Goal: Find specific page/section: Find specific page/section

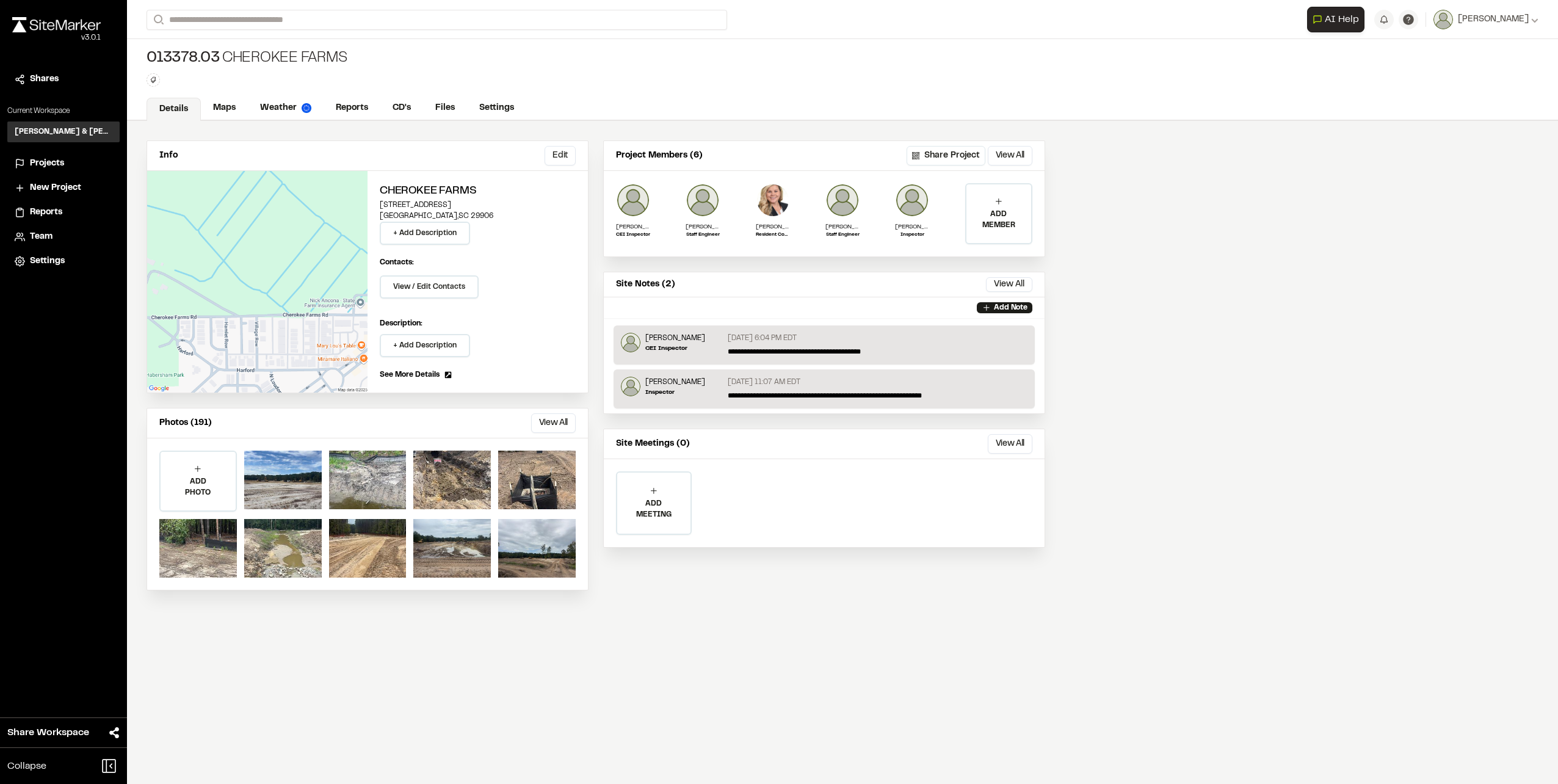
click at [1385, 218] on div "Info Edit Edit Cherokee Farms [STREET_ADDRESS] + Add Description Contacts: View…" at bounding box center [842, 452] width 1431 height 663
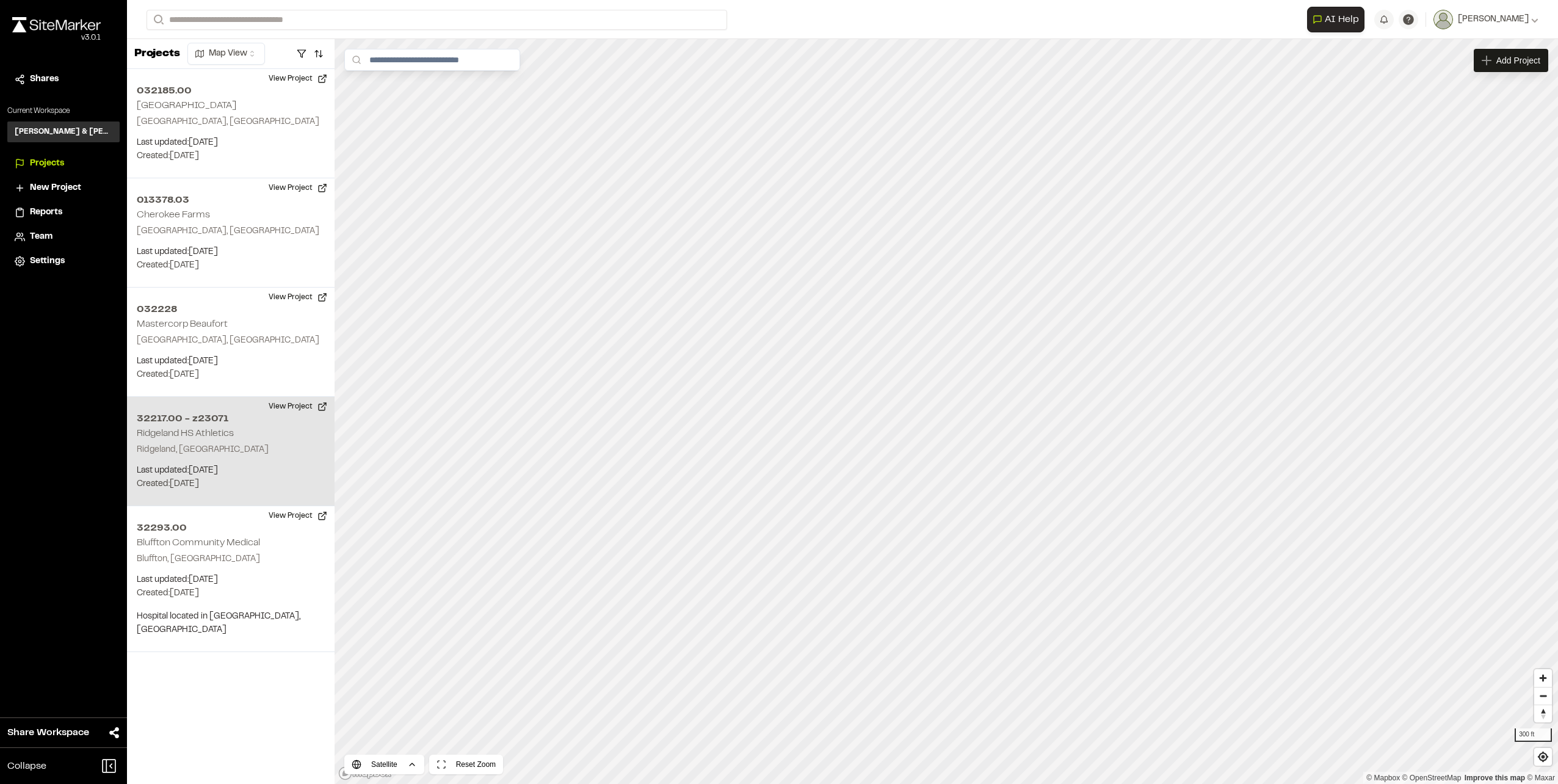
click at [218, 454] on p "Ridgeland, SC" at bounding box center [231, 450] width 188 height 14
click at [295, 410] on button "View Project" at bounding box center [298, 406] width 73 height 19
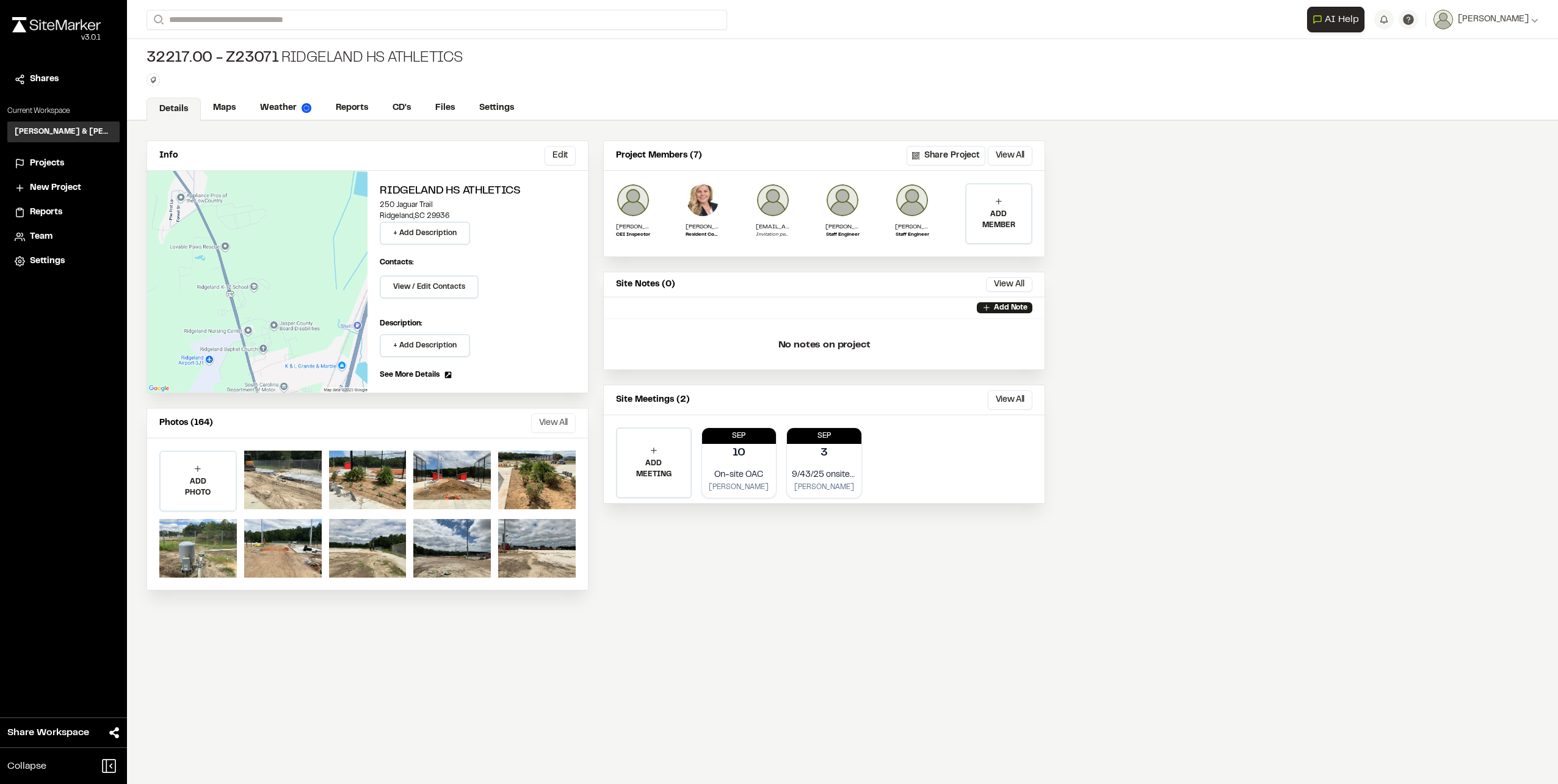
click at [562, 419] on button "View All" at bounding box center [554, 423] width 45 height 19
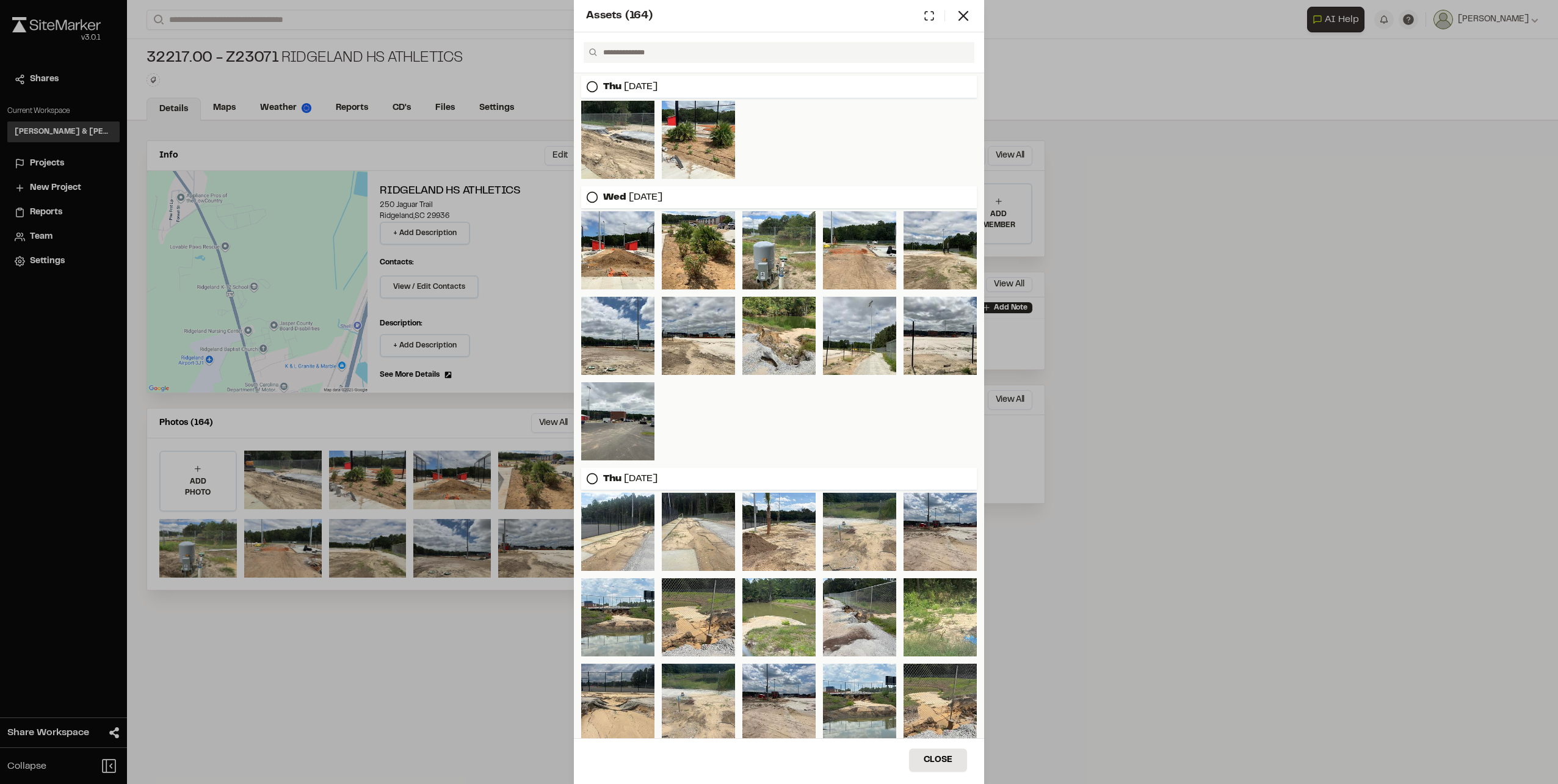
click at [1442, 348] on div "Assets ( 164 ) Thu Sep 11, 2025 Wed Sep 10, 2025 Thu Aug 28, 2025 Wed Aug 20, 2…" at bounding box center [779, 392] width 1558 height 784
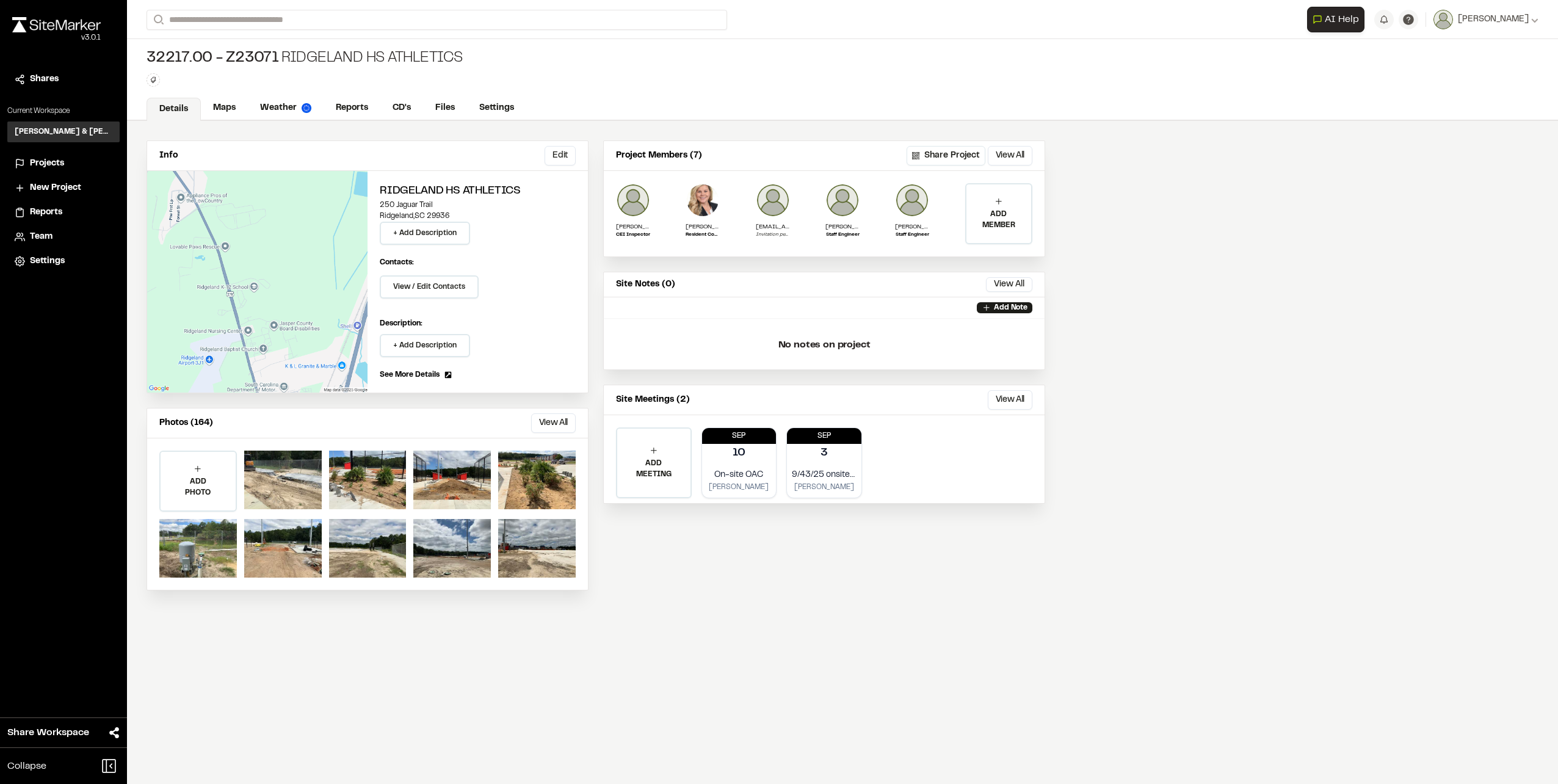
click at [538, 423] on button "View All" at bounding box center [554, 423] width 45 height 19
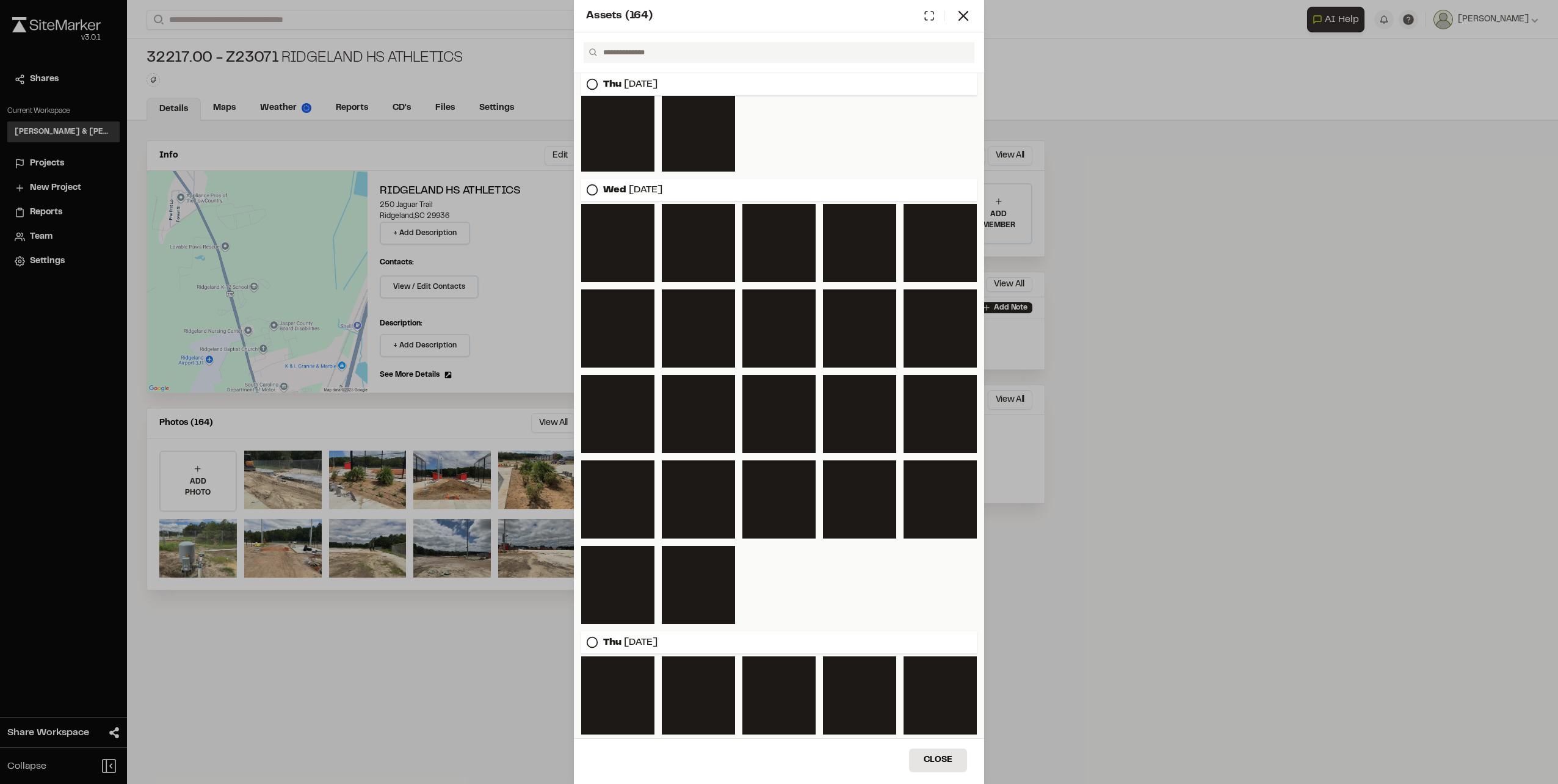
scroll to position [2318, 0]
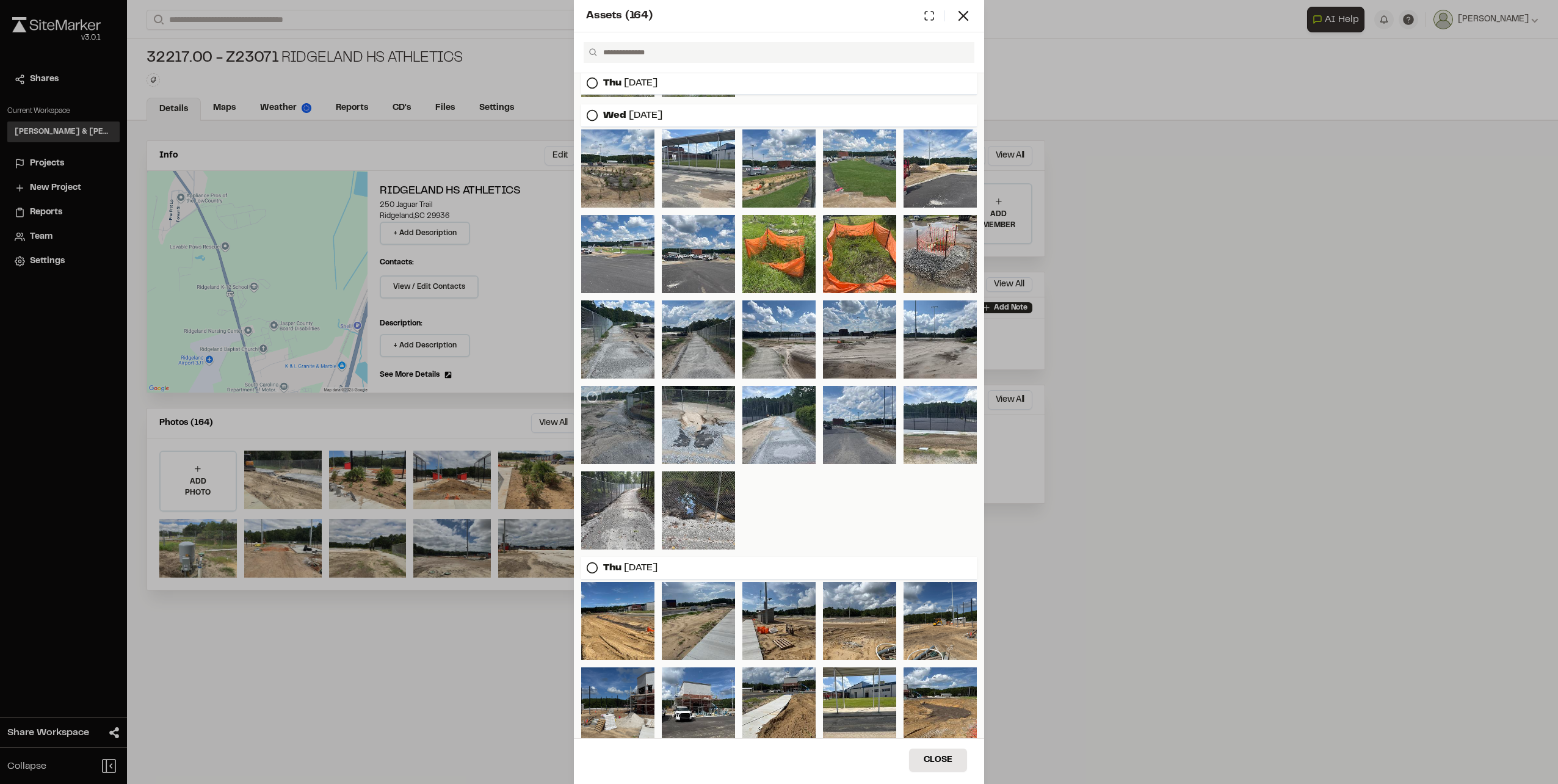
click at [623, 418] on div at bounding box center [618, 425] width 73 height 78
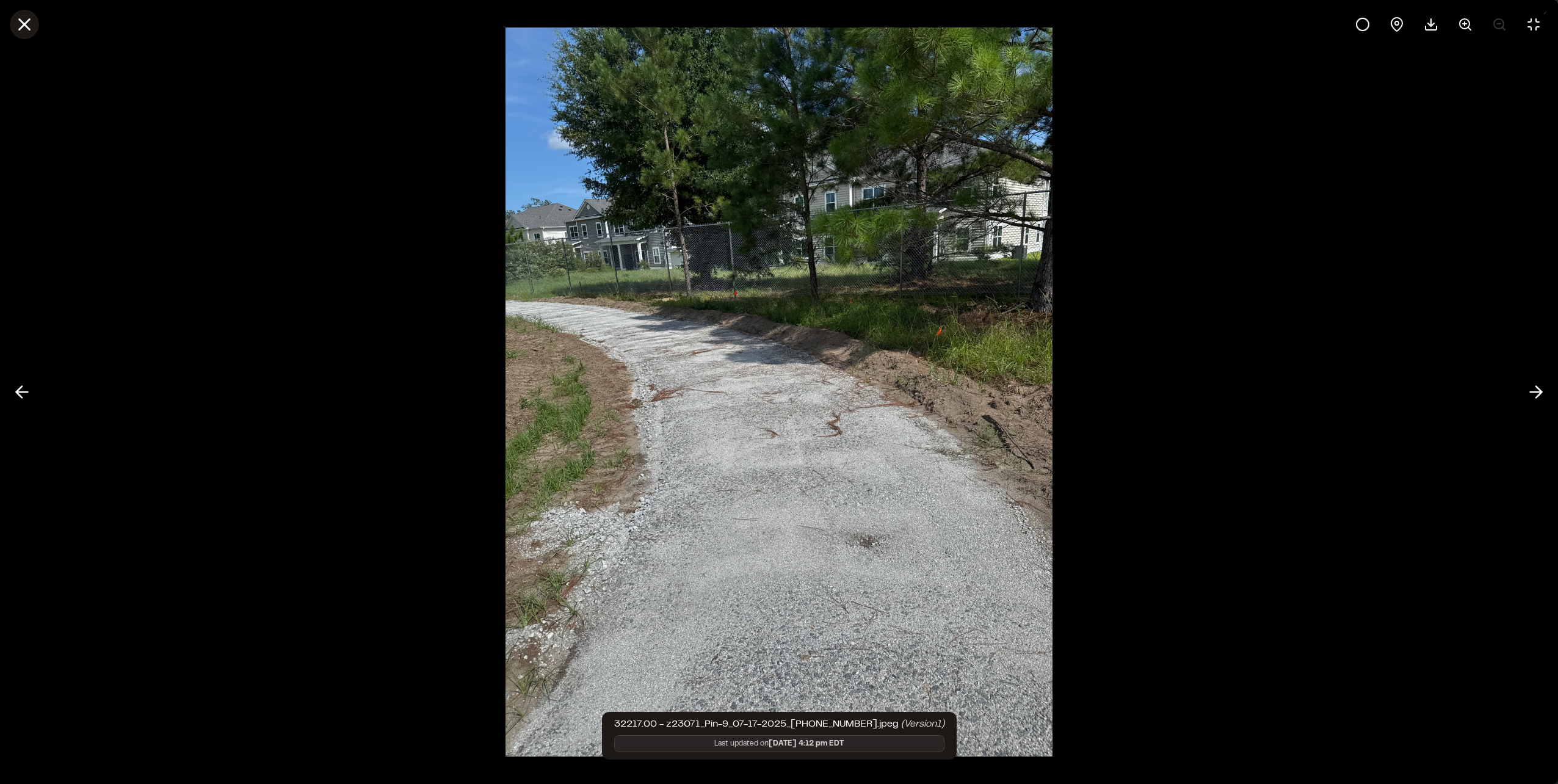
click at [28, 31] on icon at bounding box center [24, 24] width 21 height 21
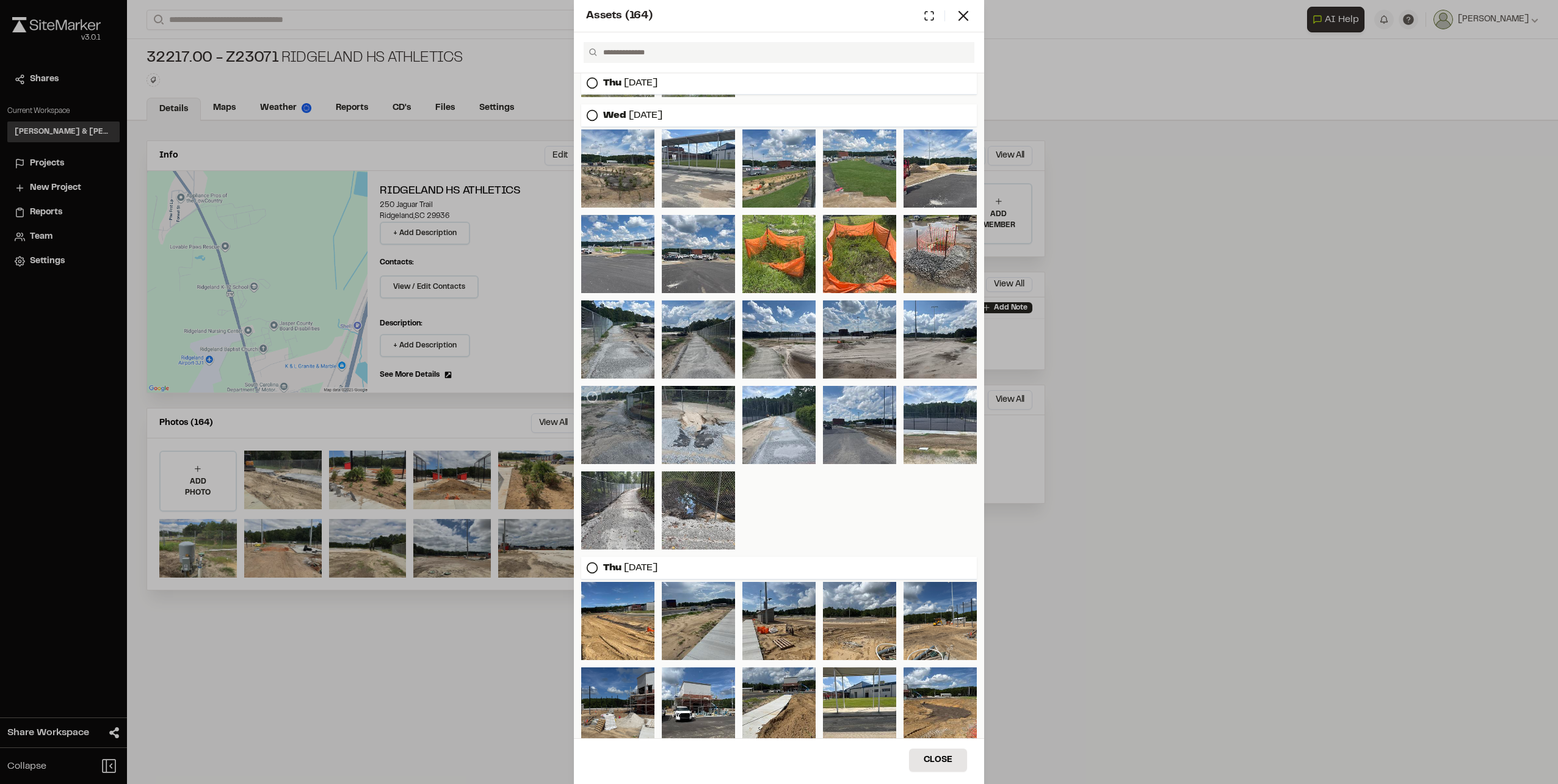
click at [629, 423] on div at bounding box center [618, 425] width 73 height 78
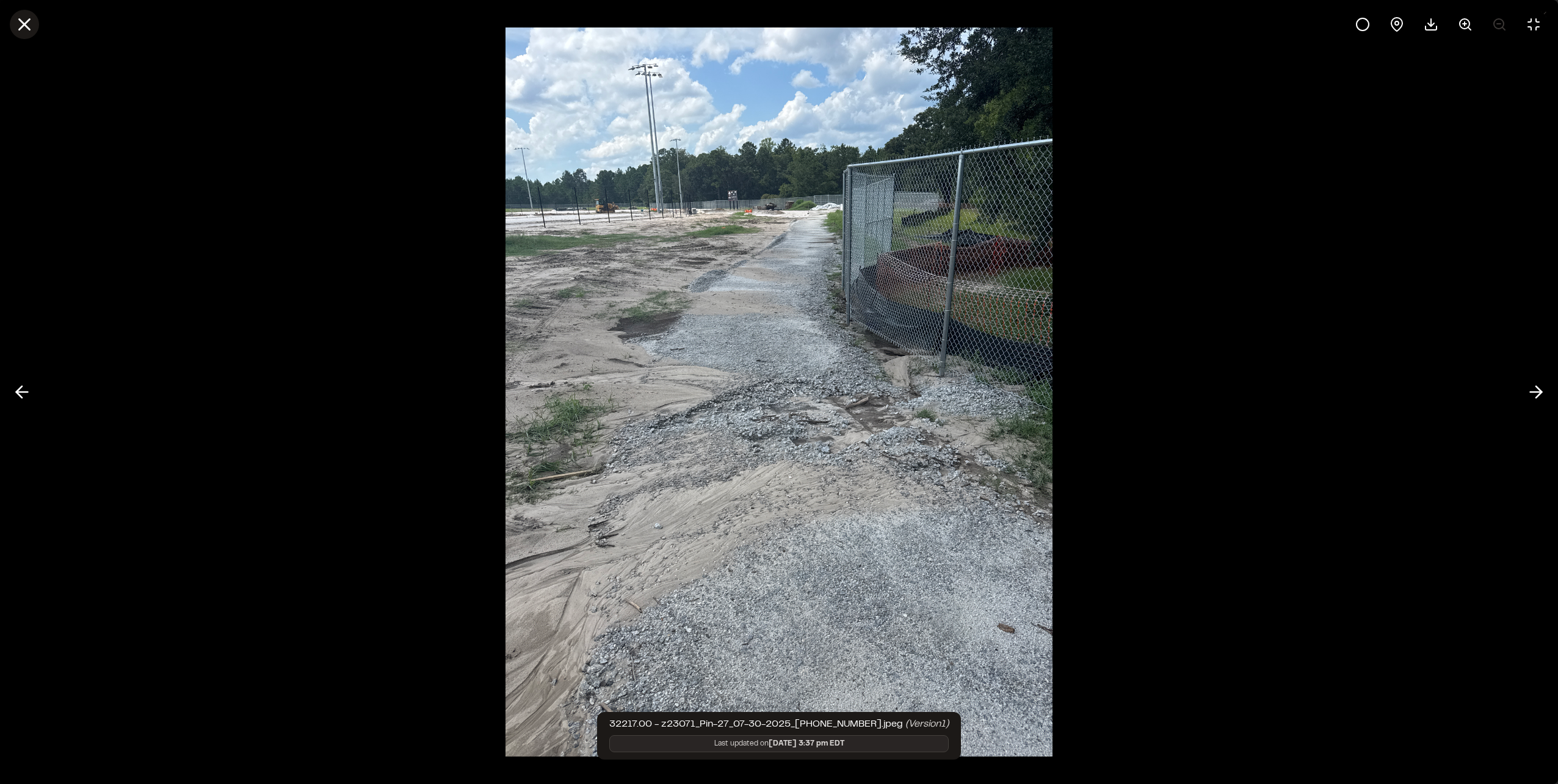
click at [15, 22] on icon at bounding box center [24, 24] width 21 height 21
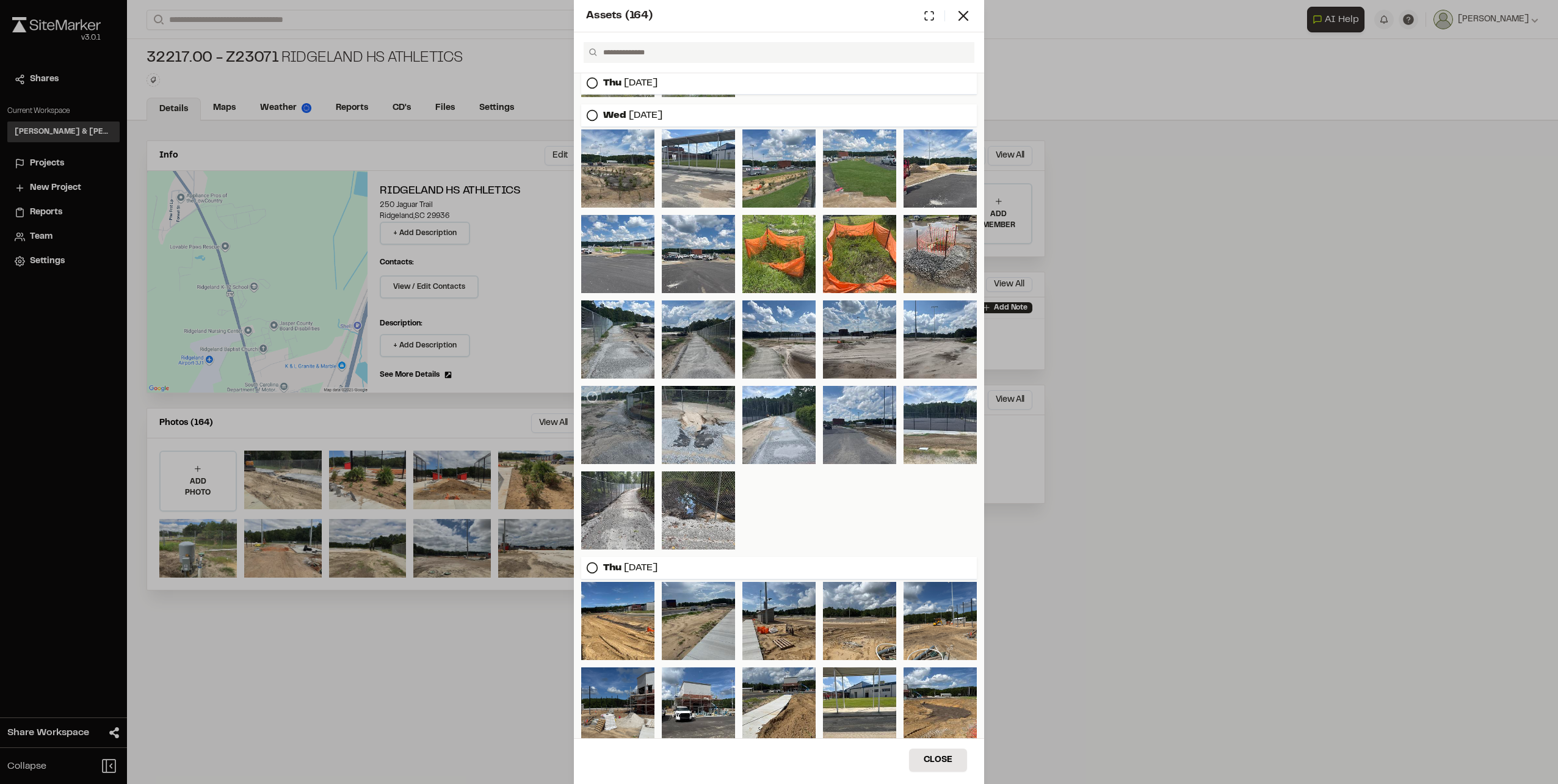
click at [624, 438] on div at bounding box center [618, 425] width 73 height 78
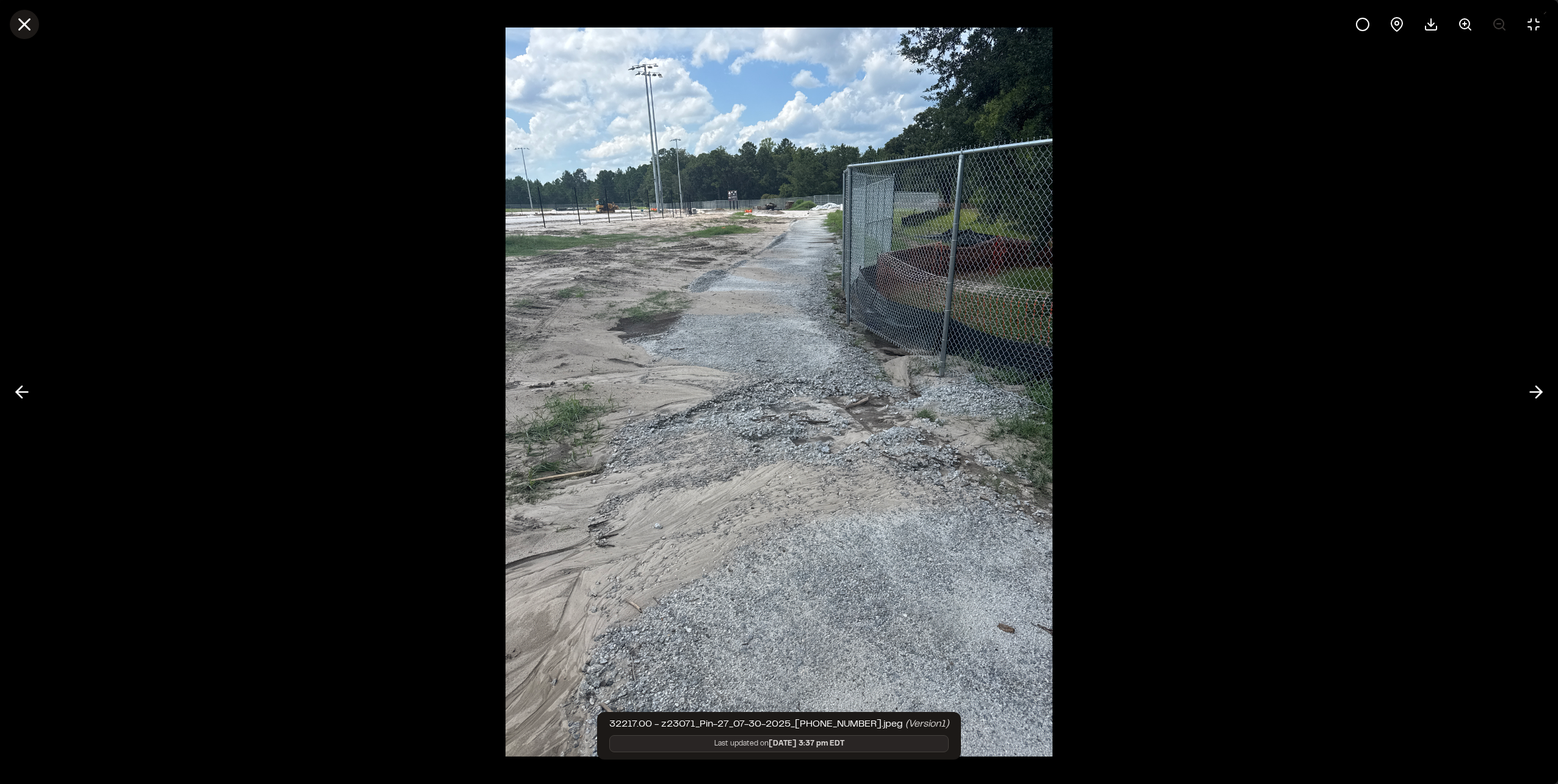
click at [19, 25] on icon at bounding box center [24, 24] width 21 height 21
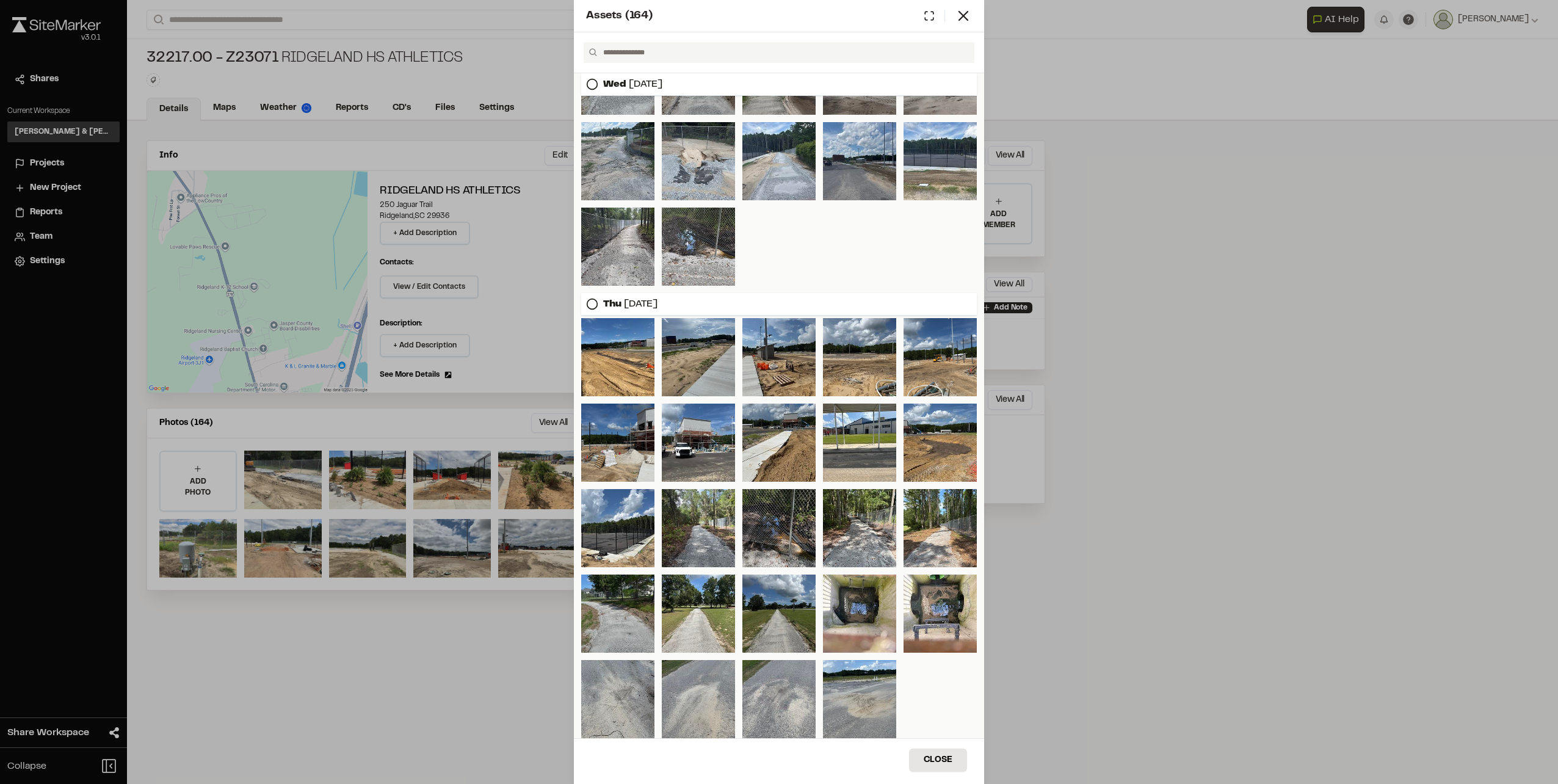
scroll to position [2587, 0]
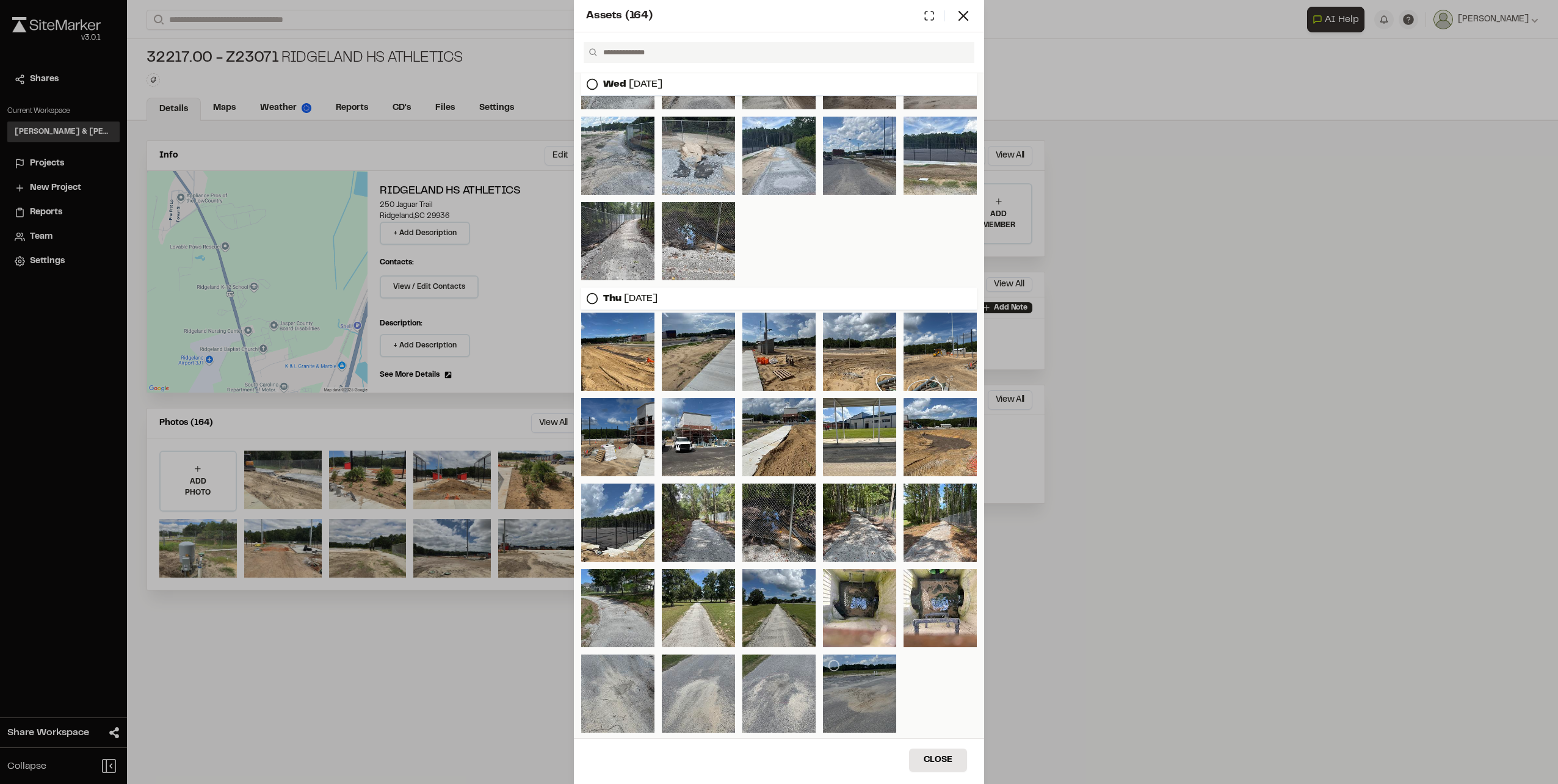
click at [855, 689] on div at bounding box center [859, 694] width 73 height 78
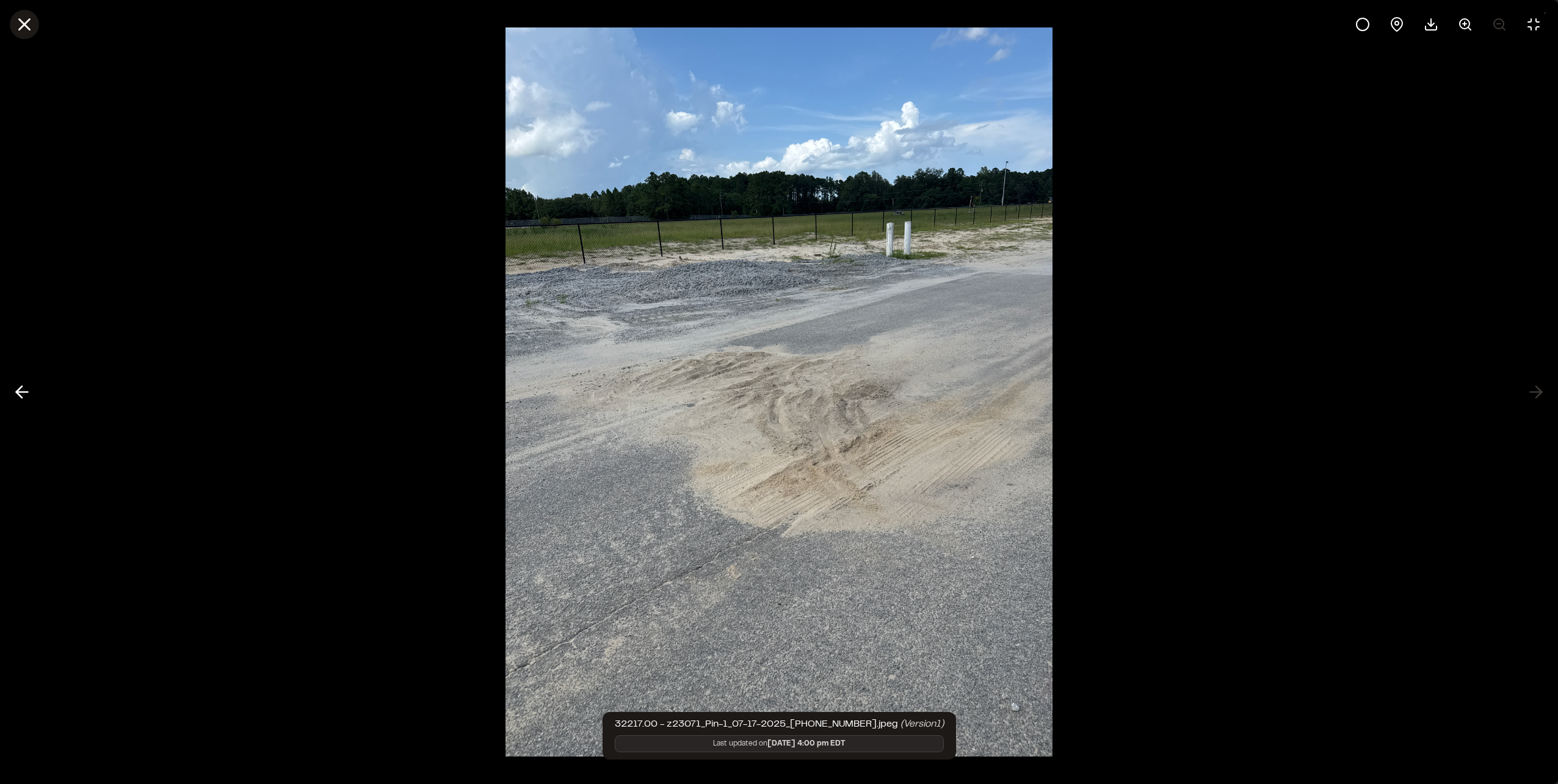
click at [23, 16] on icon at bounding box center [24, 24] width 21 height 21
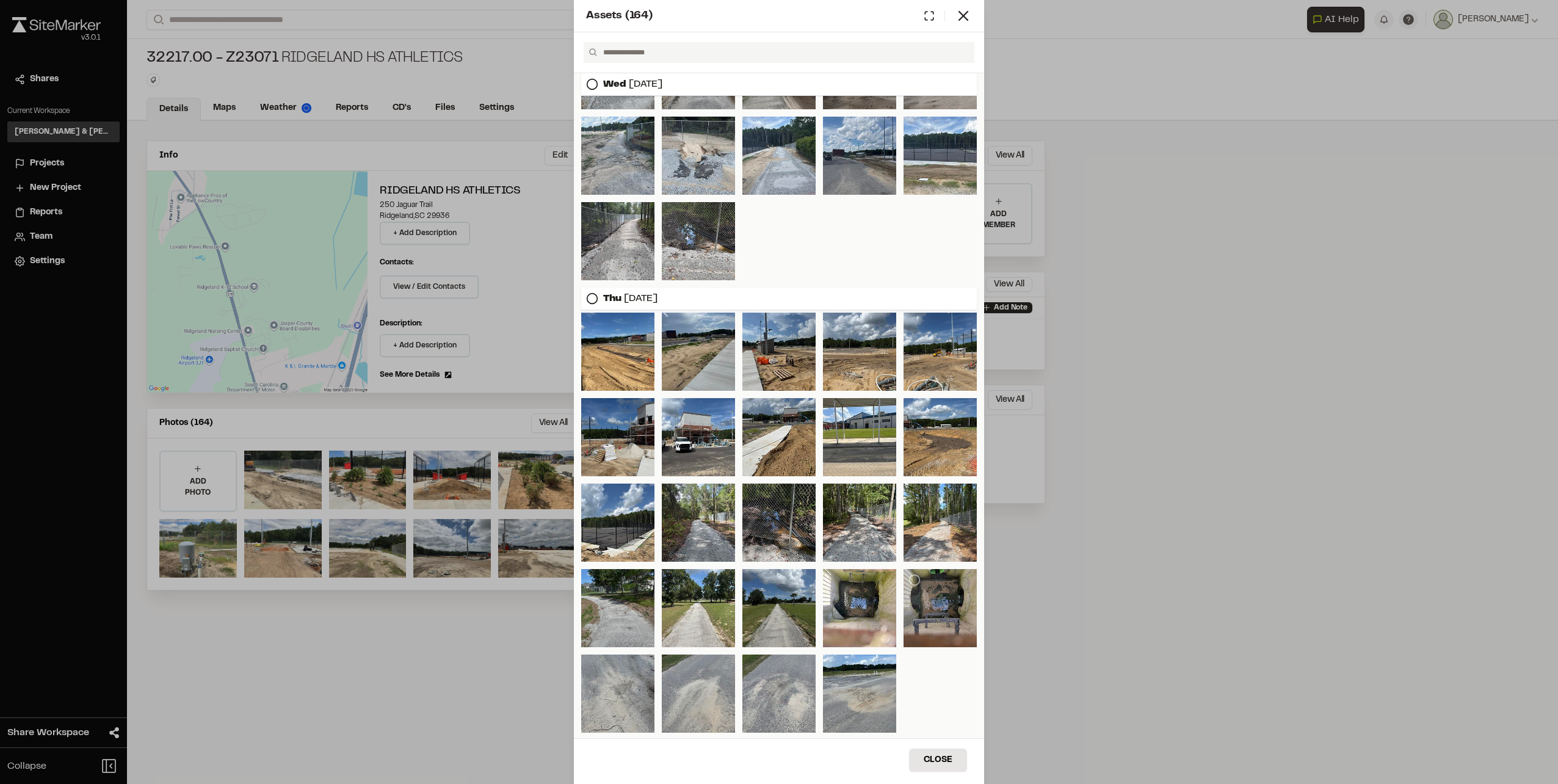
click at [932, 620] on div at bounding box center [940, 608] width 73 height 78
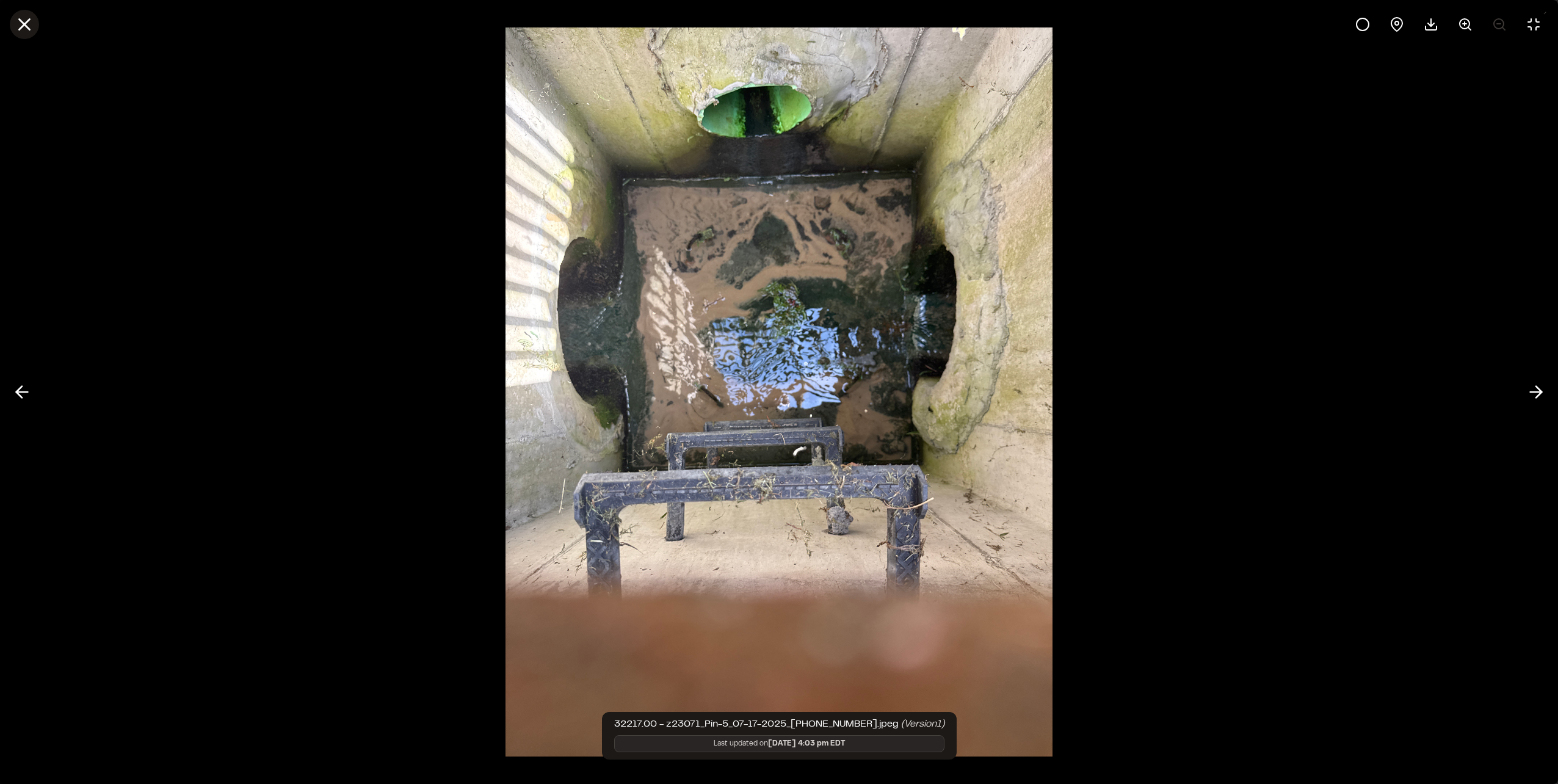
click at [19, 27] on icon at bounding box center [24, 24] width 21 height 21
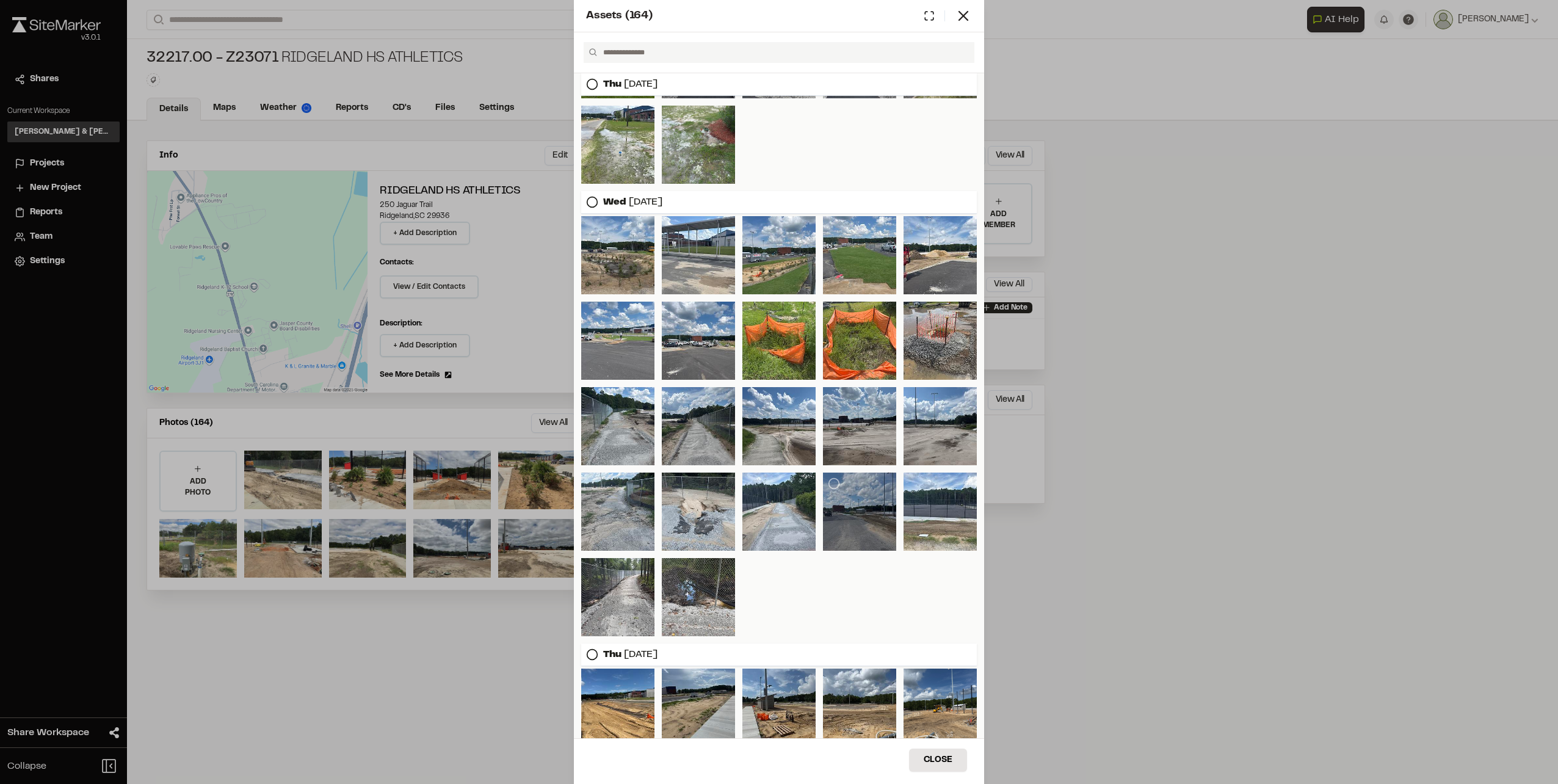
scroll to position [2221, 0]
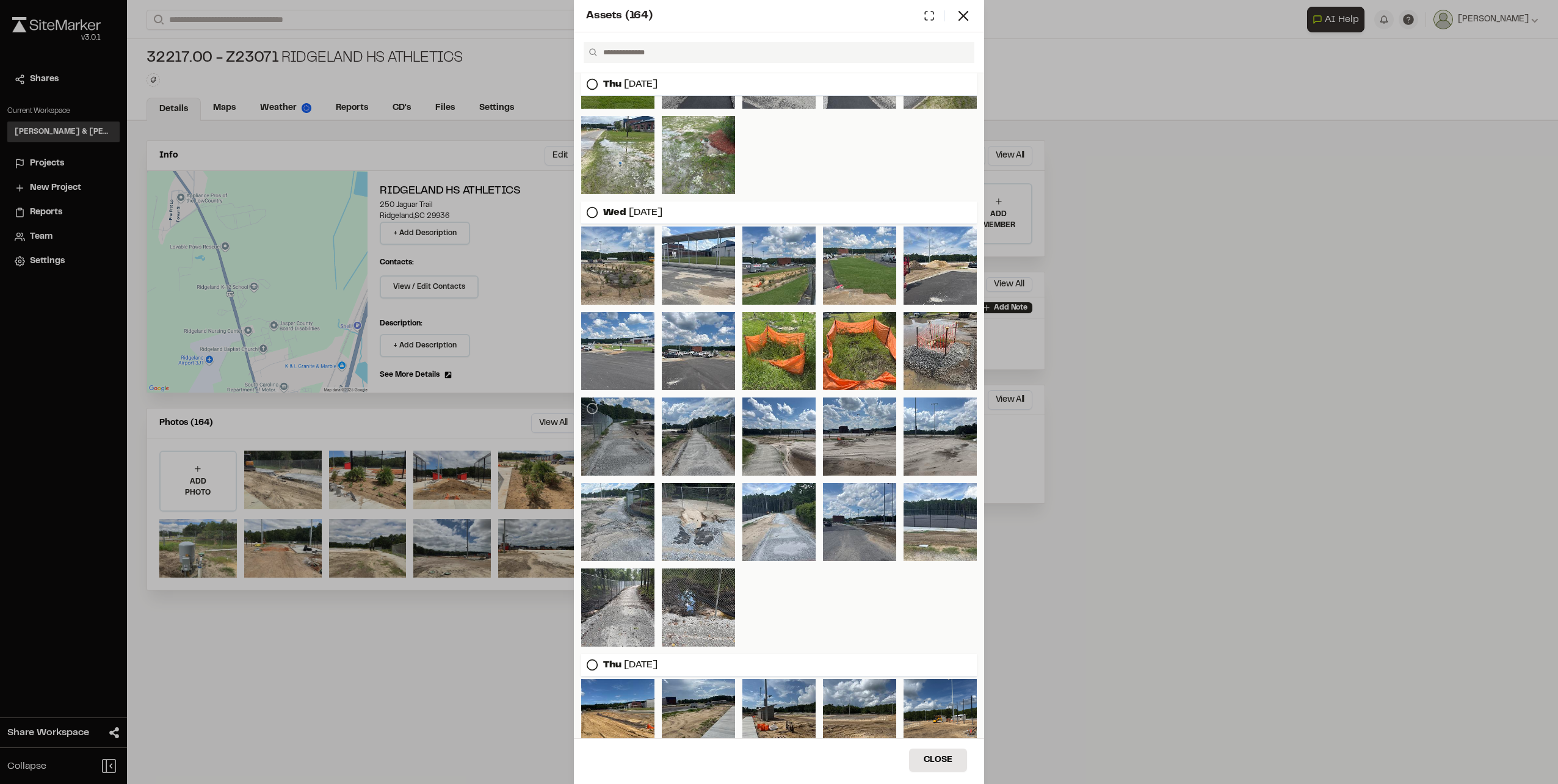
click at [624, 432] on div at bounding box center [618, 436] width 73 height 78
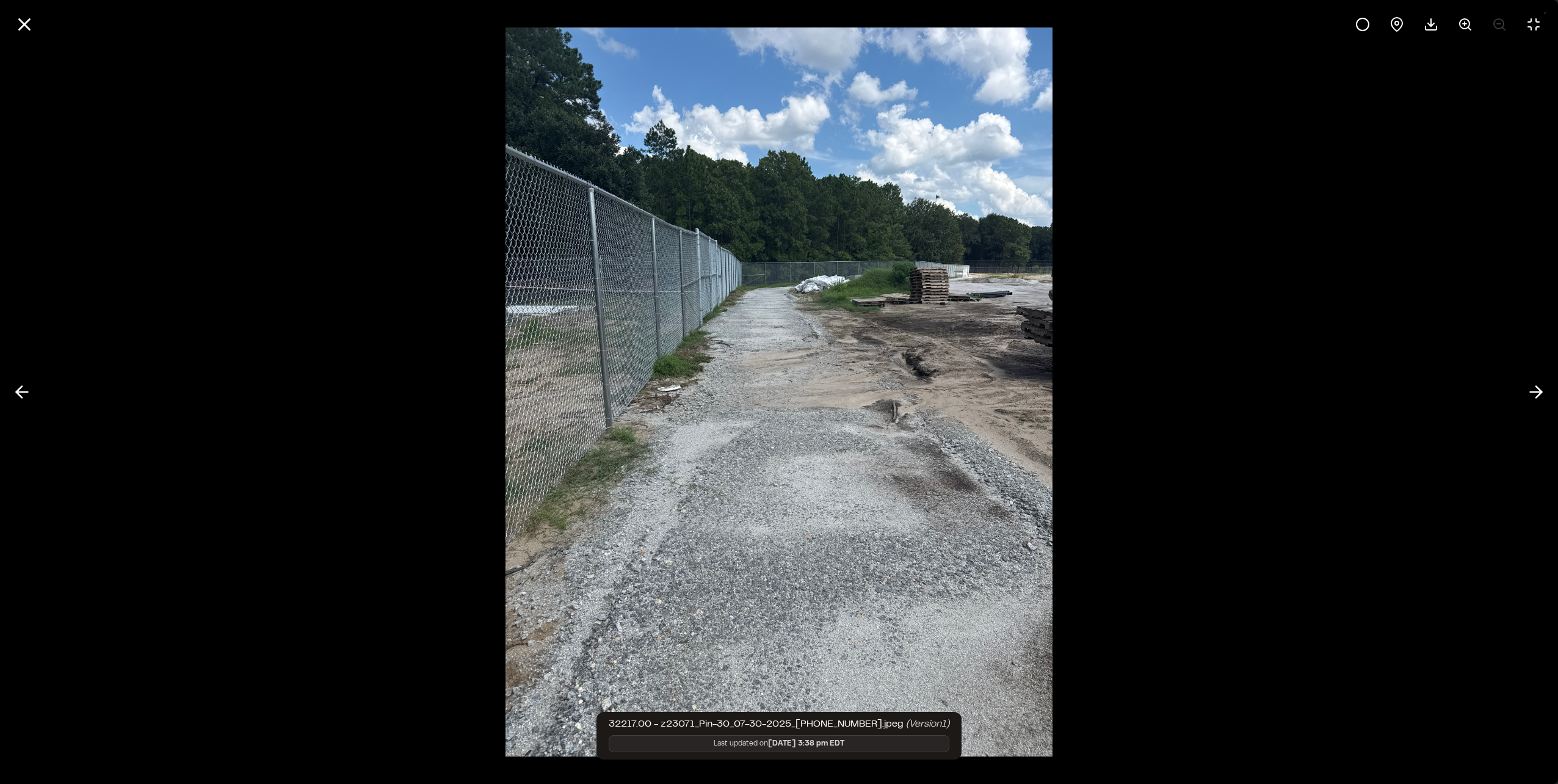
click at [1194, 754] on div at bounding box center [779, 392] width 1558 height 784
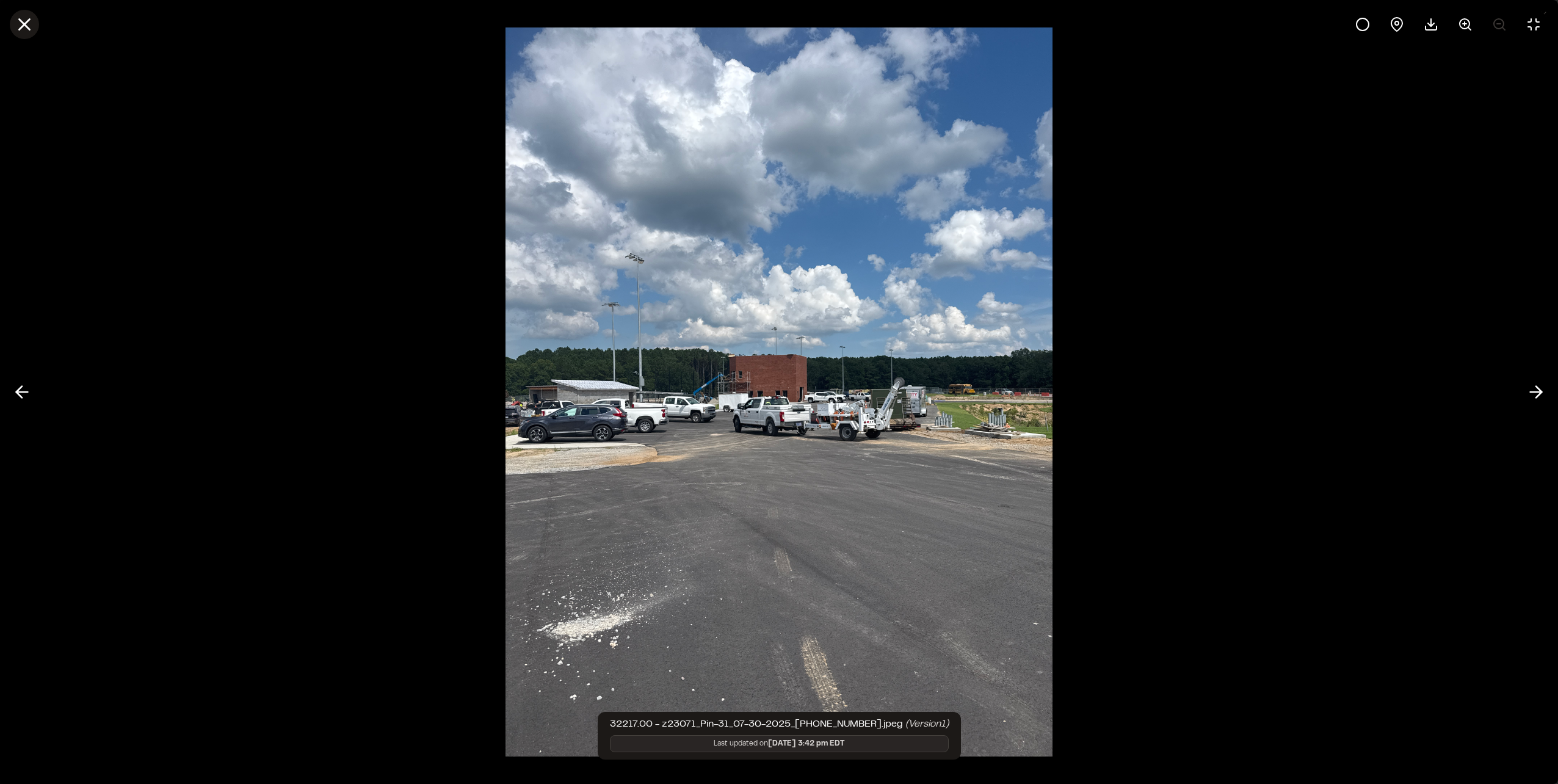
drag, startPoint x: 23, startPoint y: 28, endPoint x: 54, endPoint y: 38, distance: 32.6
click at [23, 28] on icon at bounding box center [24, 24] width 21 height 21
